Goal: Entertainment & Leisure: Consume media (video, audio)

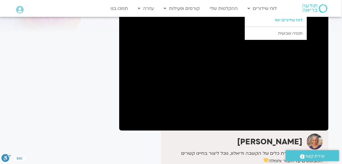
click at [279, 19] on link "לוח שידורים יומי" at bounding box center [276, 20] width 62 height 13
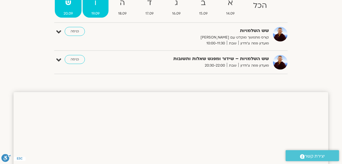
click at [96, 5] on strong "ו" at bounding box center [96, 3] width 26 height 13
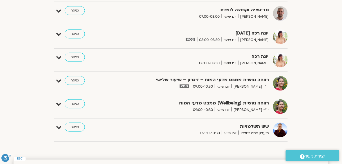
scroll to position [113, 0]
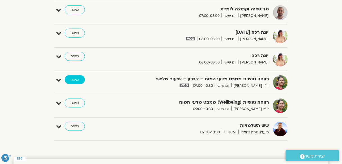
click at [77, 80] on link "כניסה" at bounding box center [75, 79] width 20 height 9
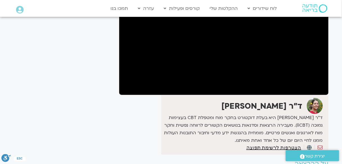
scroll to position [88, 0]
